Goal: Task Accomplishment & Management: Manage account settings

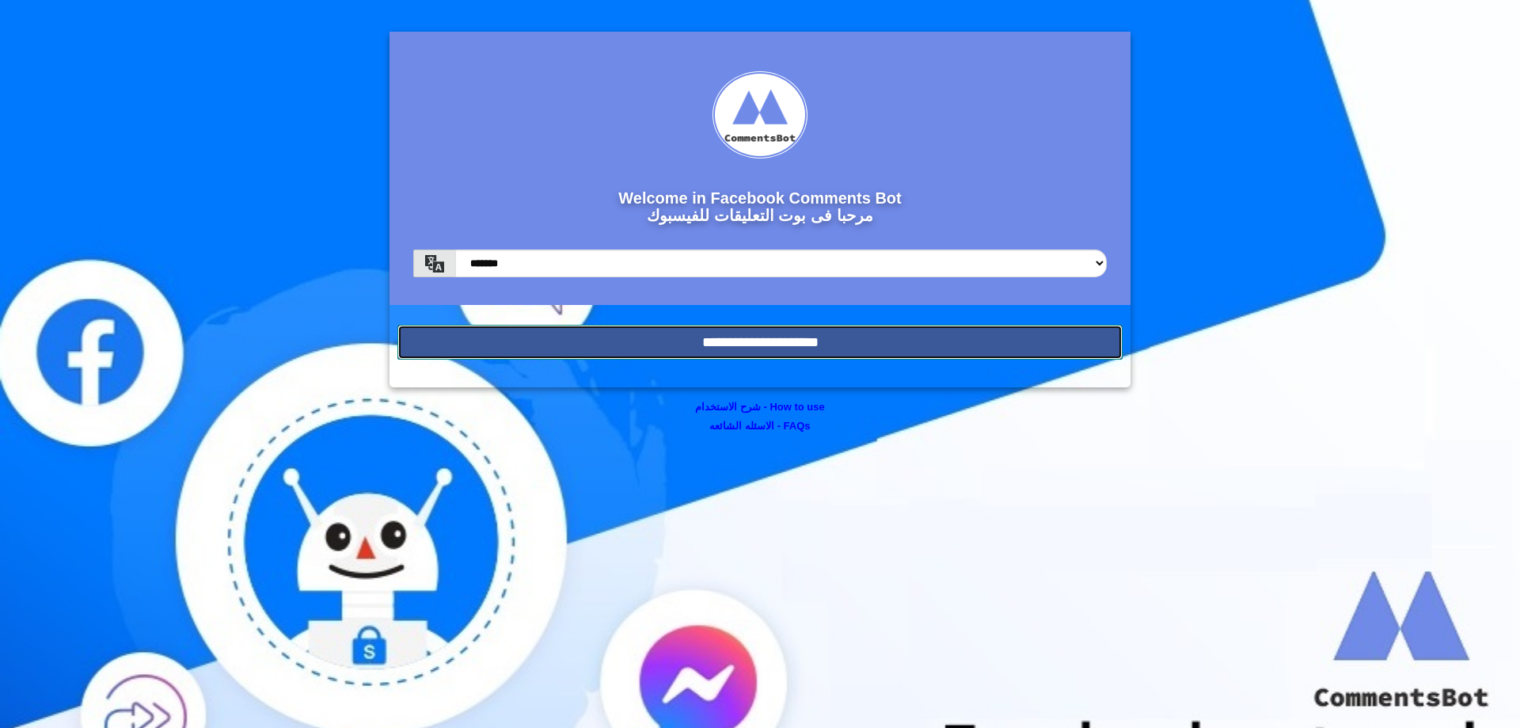
click at [989, 338] on input "**********" at bounding box center [760, 342] width 725 height 35
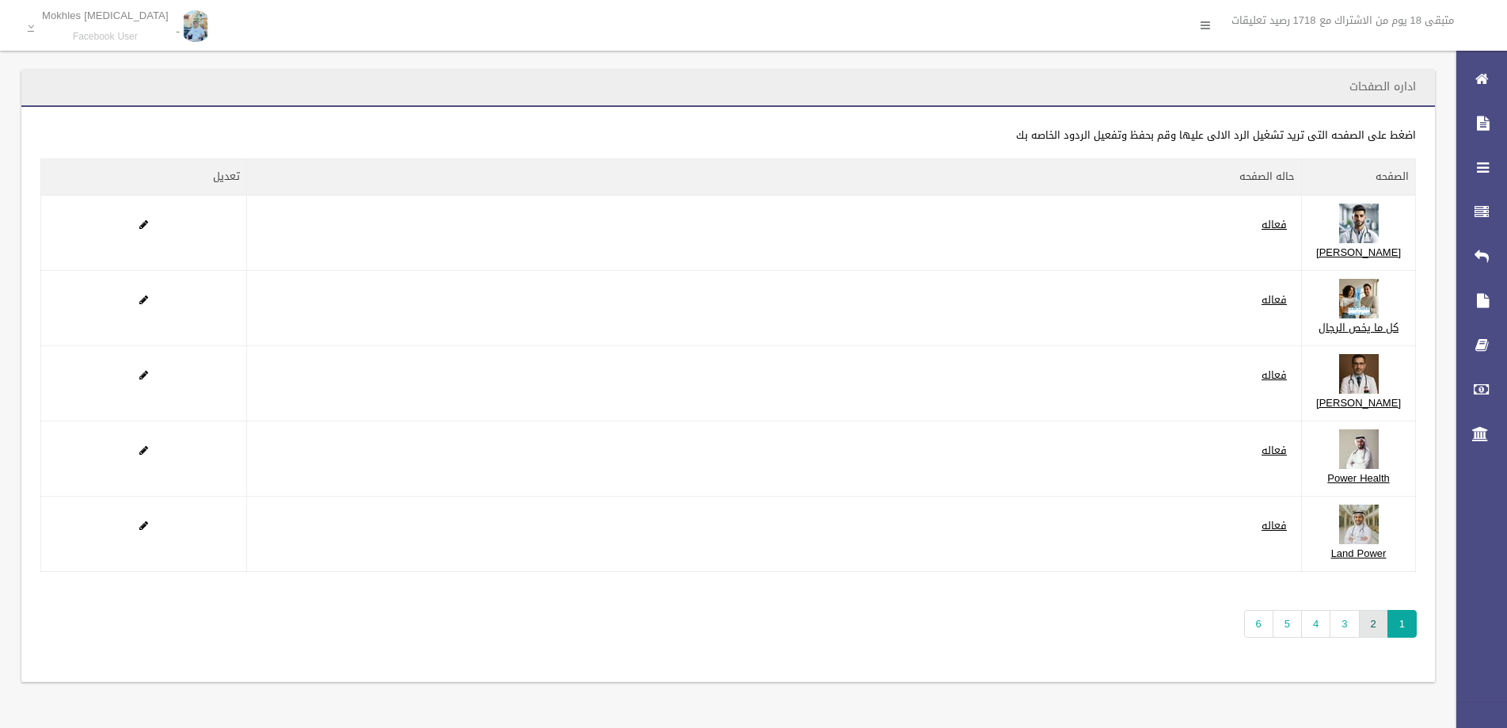
scroll to position [106, 0]
click at [1373, 626] on link "2" at bounding box center [1373, 624] width 29 height 28
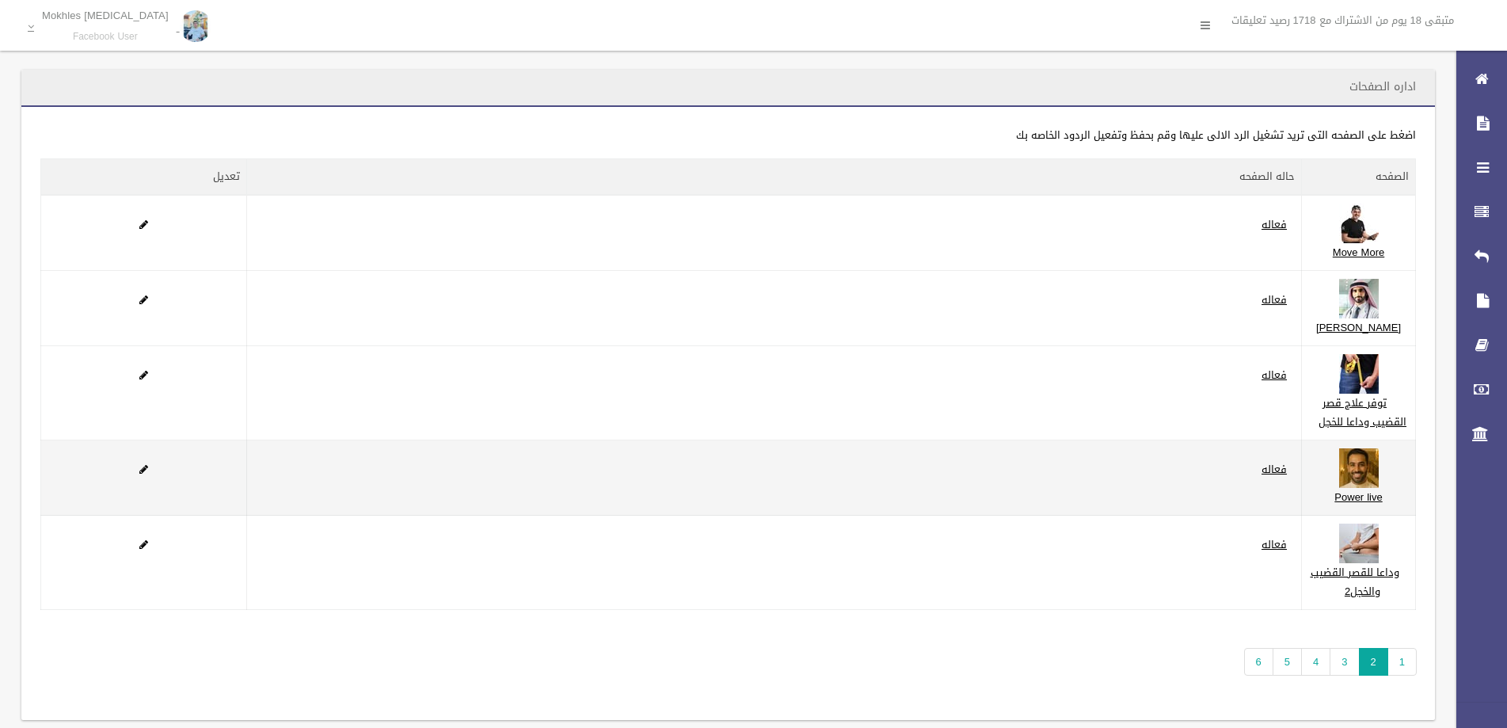
scroll to position [163, 0]
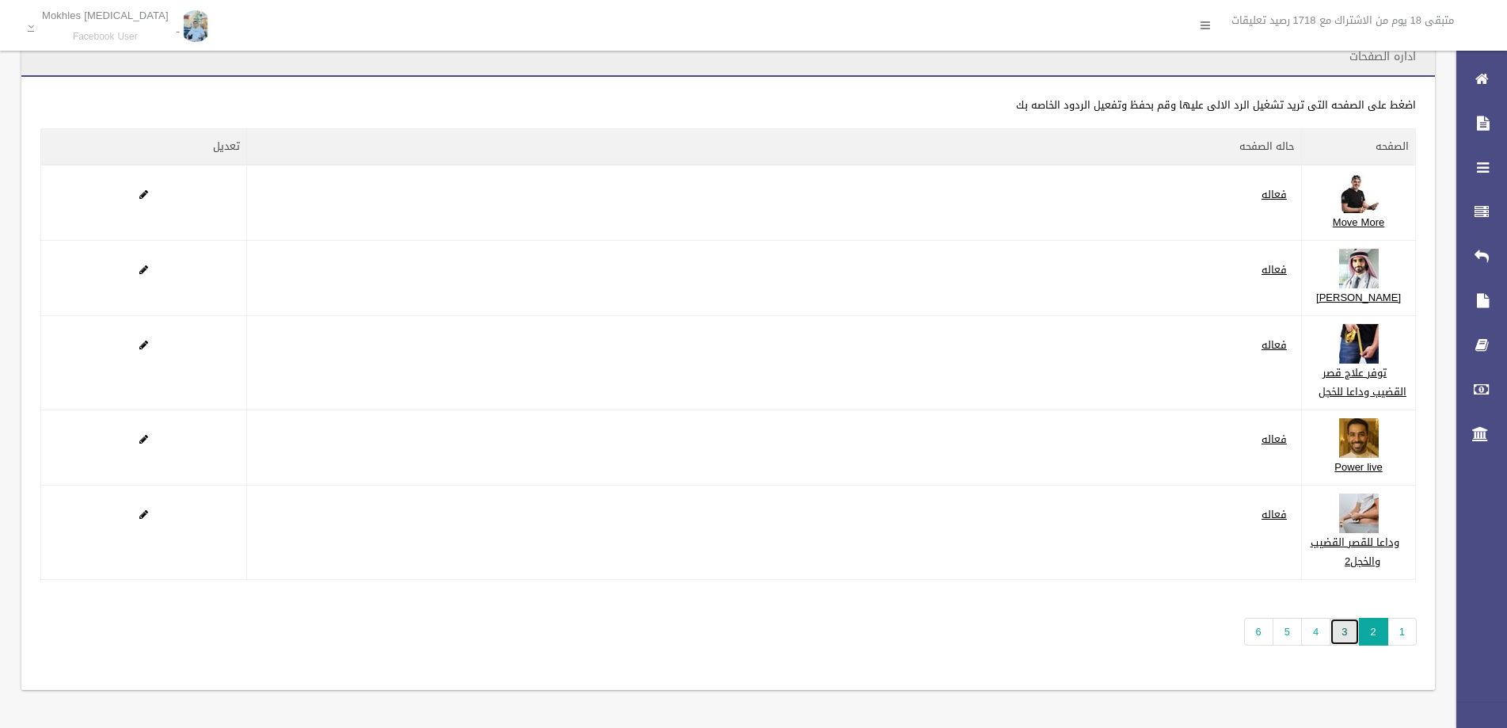
click at [1337, 633] on link "3" at bounding box center [1344, 632] width 29 height 28
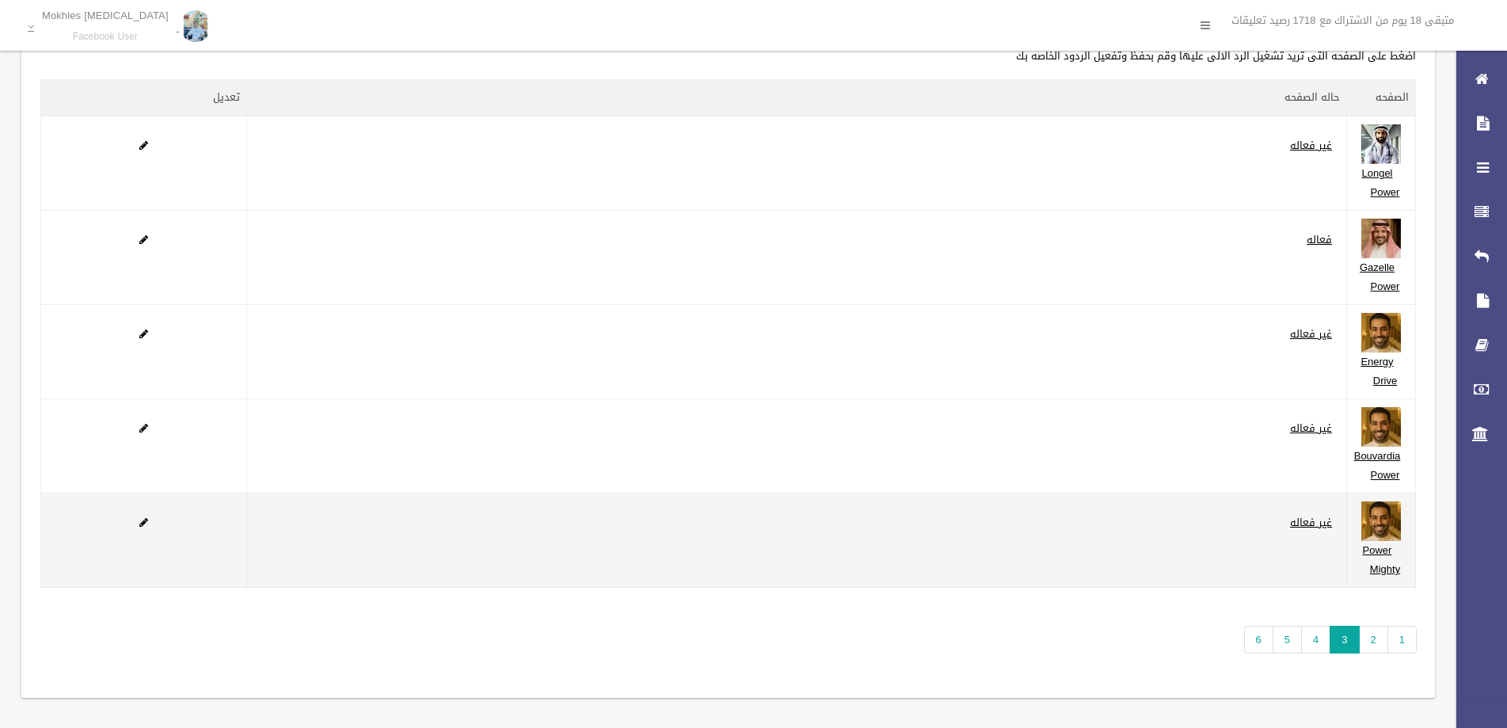
scroll to position [87, 0]
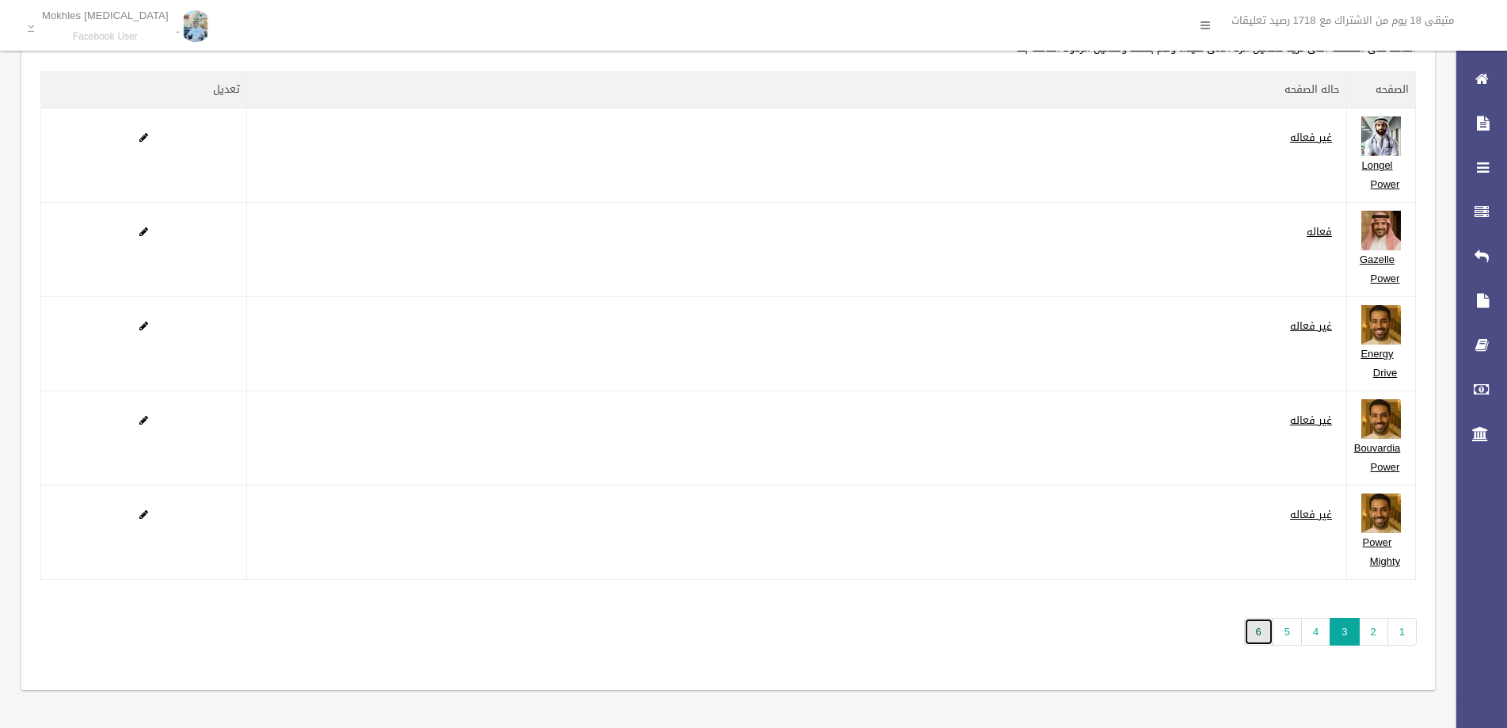
click at [1263, 630] on link "6" at bounding box center [1258, 632] width 29 height 28
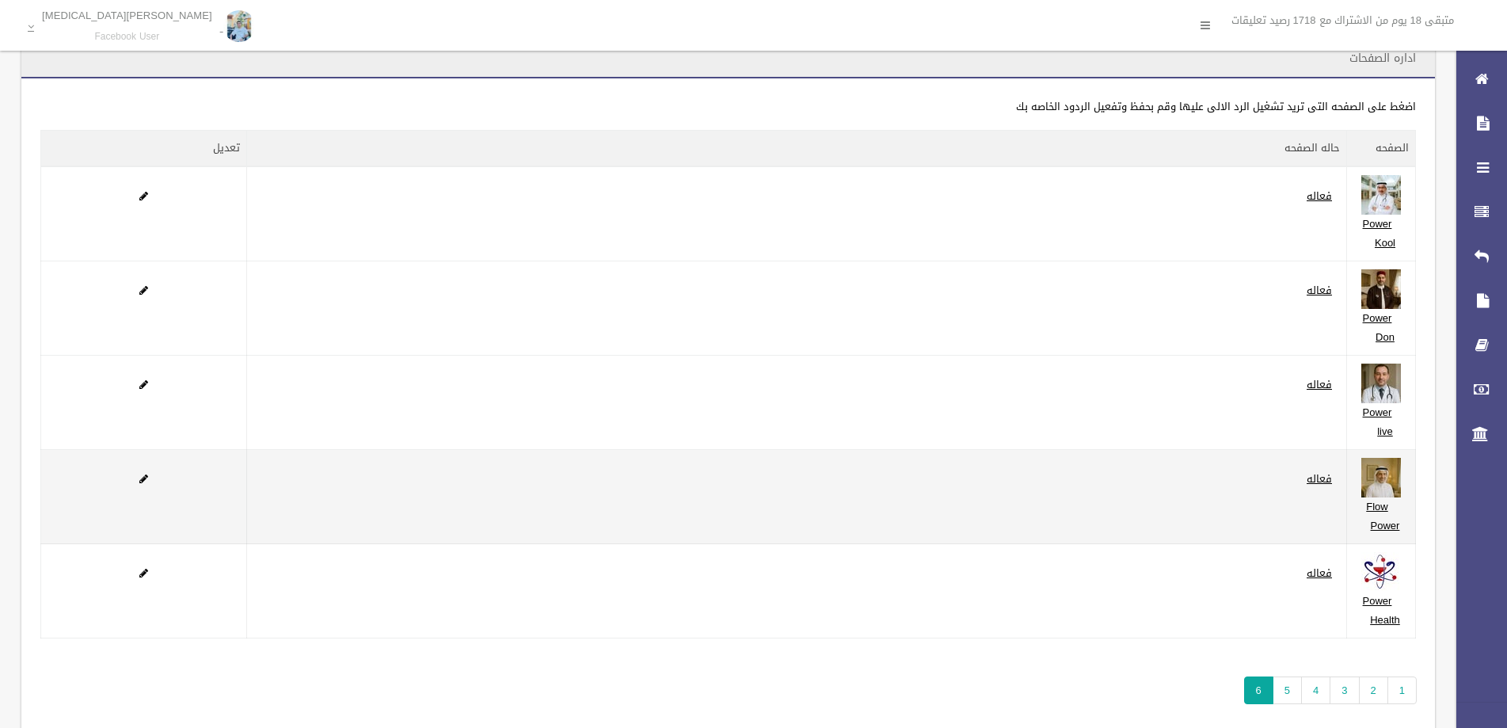
scroll to position [79, 0]
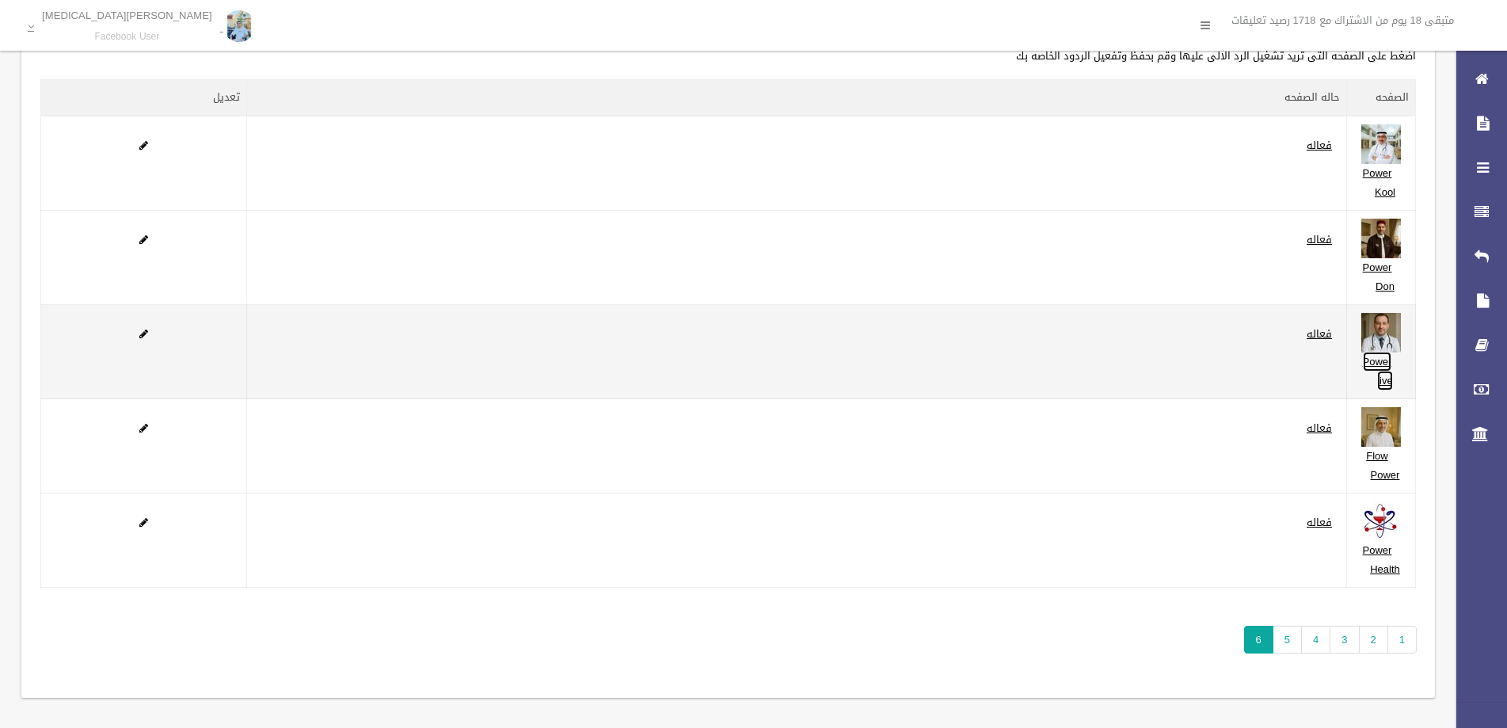
click at [1376, 365] on link "Power live" at bounding box center [1378, 371] width 30 height 39
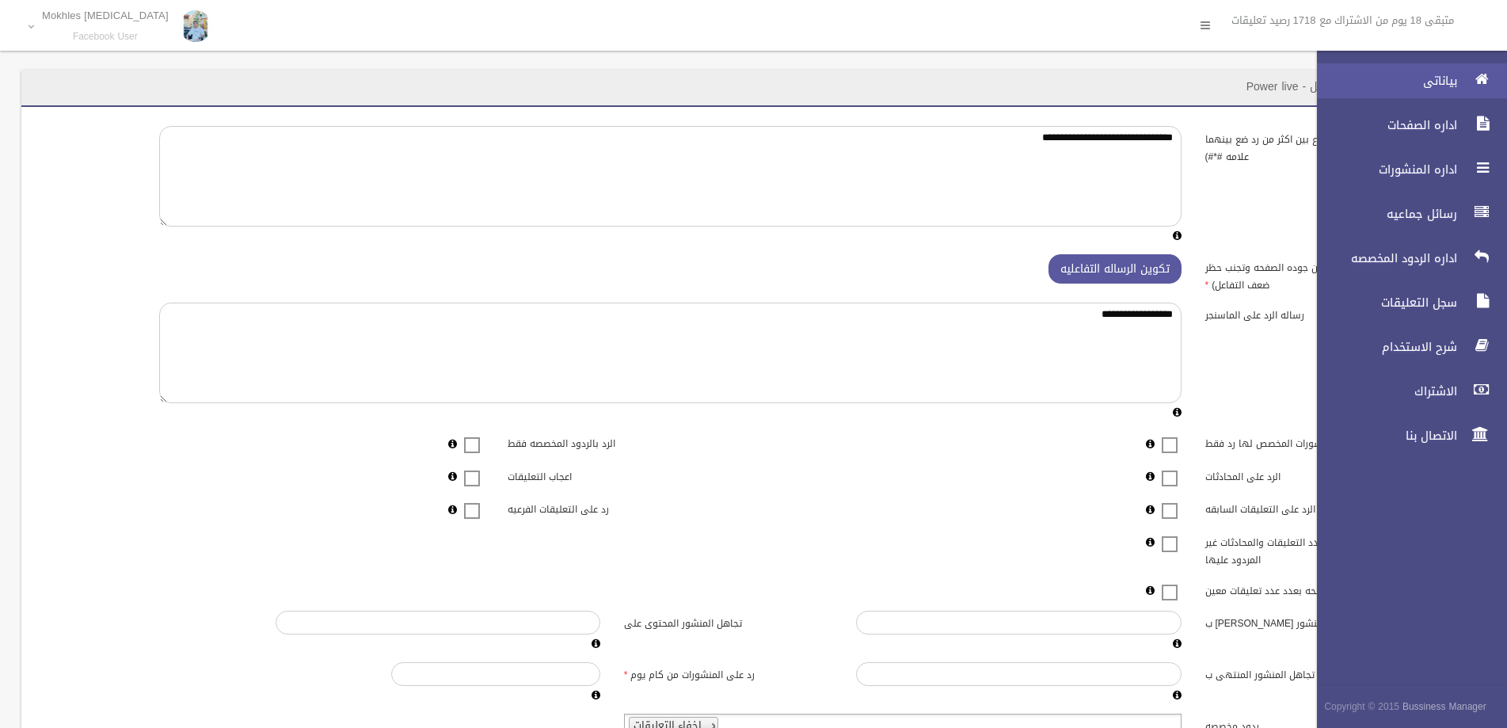
click at [1451, 84] on span "بياناتى" at bounding box center [1382, 81] width 158 height 16
